Goal: Use online tool/utility: Utilize a website feature to perform a specific function

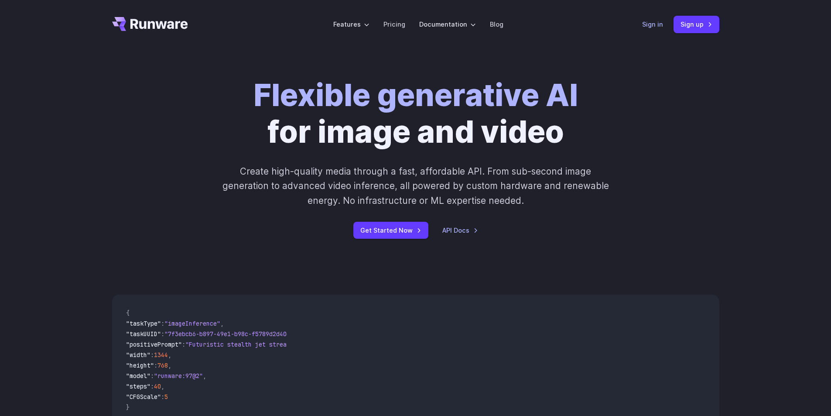
click at [659, 21] on link "Sign in" at bounding box center [652, 24] width 21 height 10
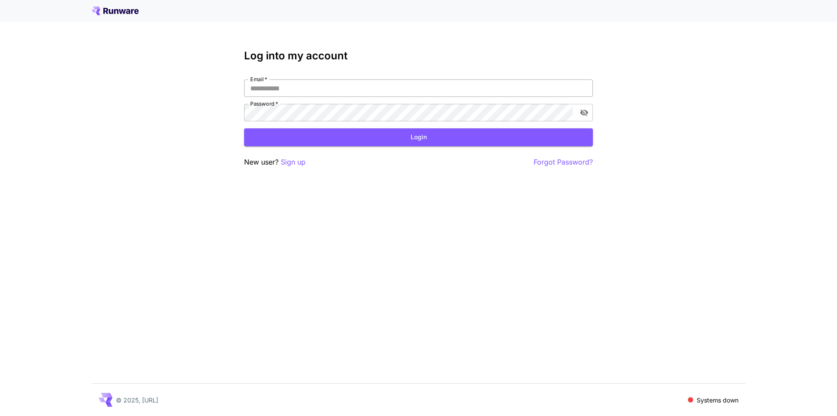
click at [320, 85] on input "Email   *" at bounding box center [418, 87] width 349 height 17
type input "**********"
click button "Login" at bounding box center [418, 137] width 349 height 18
click at [709, 303] on div "**********" at bounding box center [418, 208] width 837 height 416
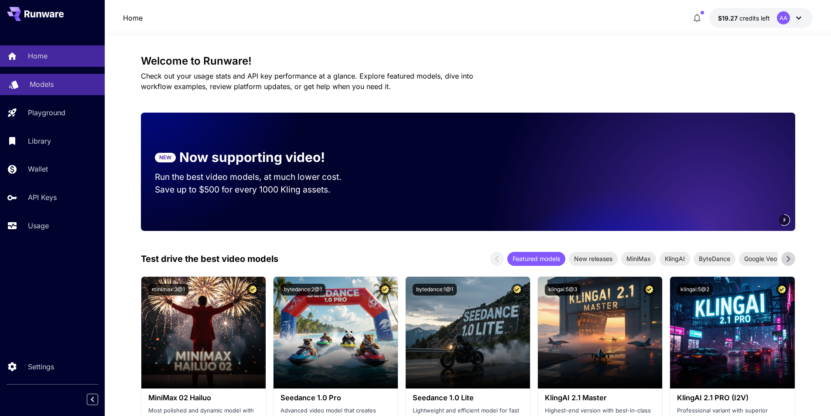
click at [44, 82] on p "Models" at bounding box center [42, 84] width 24 height 10
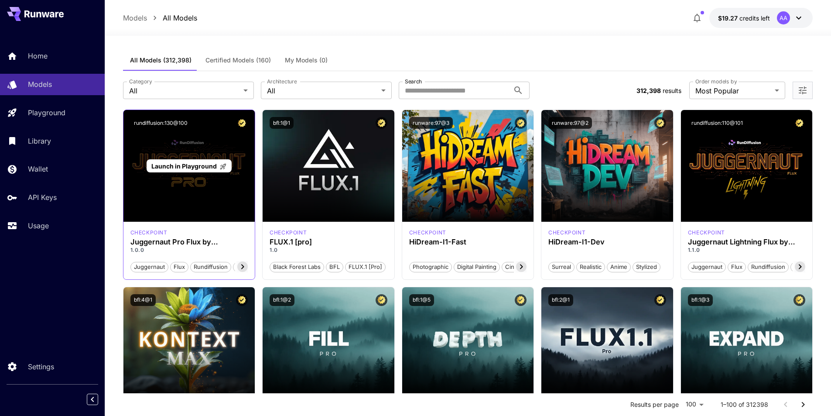
click at [188, 161] on p "Launch in Playground" at bounding box center [188, 165] width 75 height 9
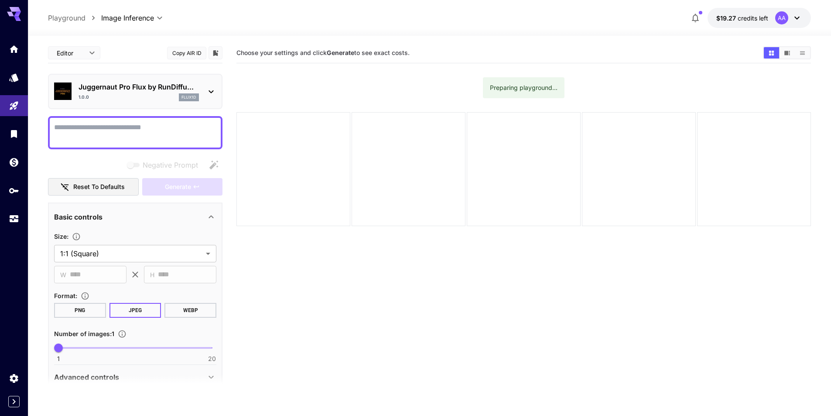
click at [113, 133] on textarea "Negative Prompt" at bounding box center [135, 132] width 162 height 21
click at [92, 133] on textarea "Negative Prompt" at bounding box center [135, 132] width 162 height 21
click at [72, 129] on textarea "Negative Prompt" at bounding box center [135, 132] width 162 height 21
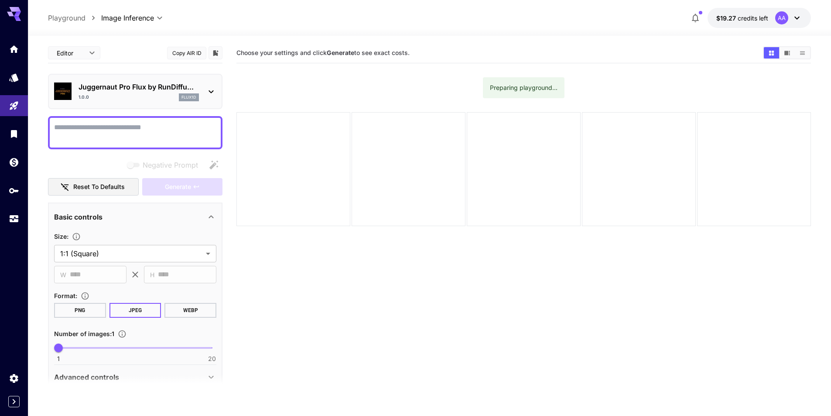
click at [72, 129] on textarea "Negative Prompt" at bounding box center [135, 132] width 162 height 21
